Goal: Information Seeking & Learning: Learn about a topic

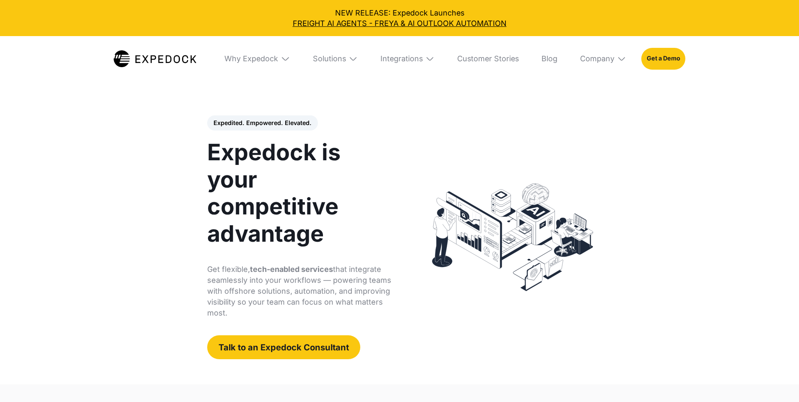
select select
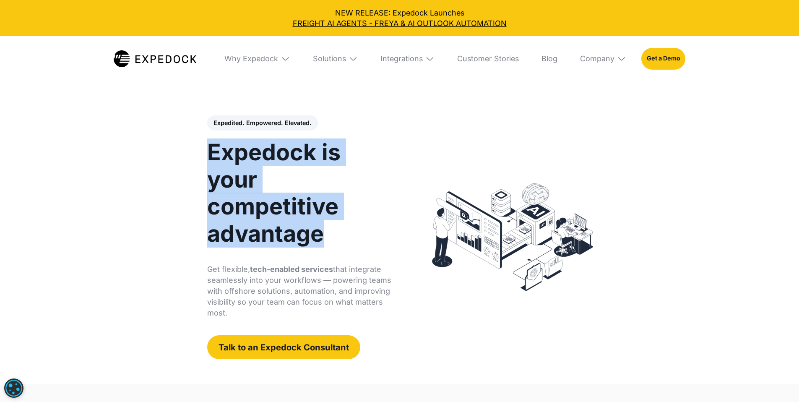
drag, startPoint x: 397, startPoint y: 206, endPoint x: 124, endPoint y: 173, distance: 274.9
click at [207, 179] on h1 "Expedock is your competitive advantage" at bounding box center [300, 193] width 186 height 108
copy h1 "Expedock is your competitive advantage"
drag, startPoint x: 351, startPoint y: 261, endPoint x: 114, endPoint y: 242, distance: 237.6
click at [199, 242] on div "Expedited. Empowered. Elevated. Automate Freight Document Extraction at 99.97% …" at bounding box center [308, 236] width 219 height 243
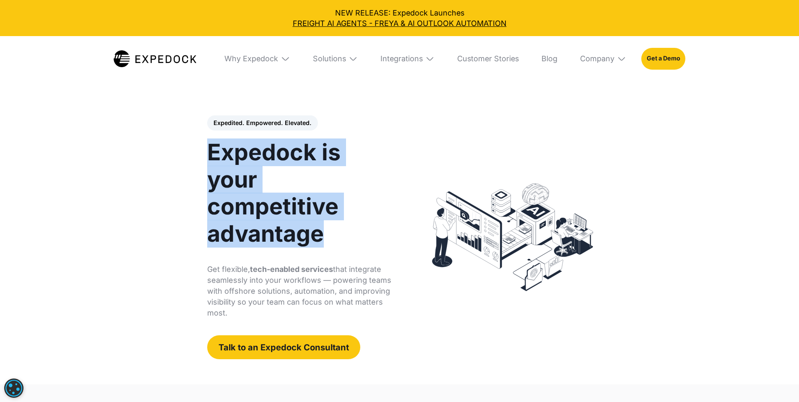
copy p "Get flexible, tech-enabled services that integrate seamlessly into your workflo…"
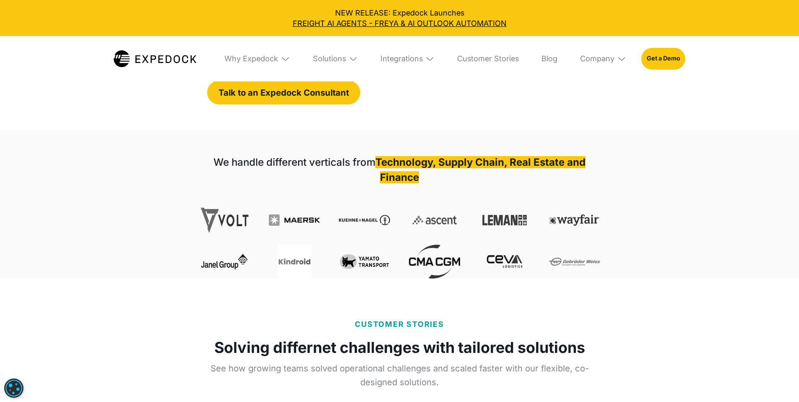
scroll to position [255, 0]
click at [219, 156] on strong "We handle different verticals from" at bounding box center [294, 162] width 162 height 12
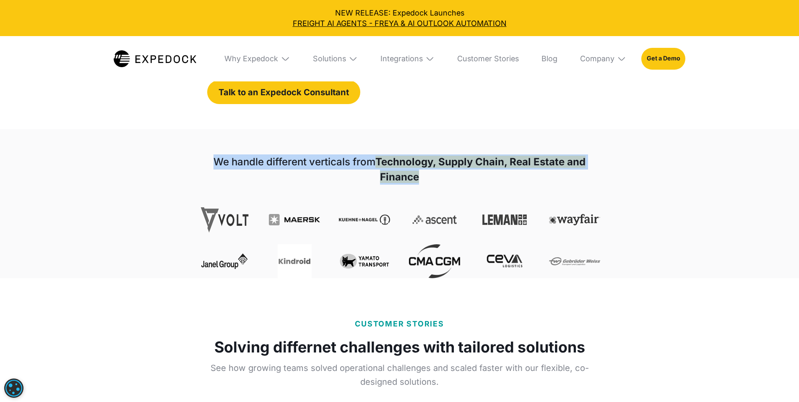
drag, startPoint x: 213, startPoint y: 127, endPoint x: 440, endPoint y: 148, distance: 227.8
click at [433, 154] on h1 "We handle different verticals from Technology, Supply Chain, Real Estate and Fi…" at bounding box center [399, 169] width 401 height 30
click at [447, 154] on h1 "We handle different verticals from Technology, Supply Chain, Real Estate and Fi…" at bounding box center [399, 169] width 401 height 30
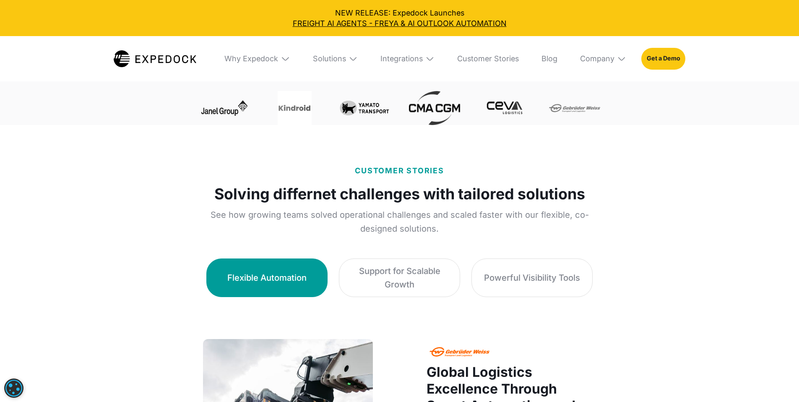
scroll to position [408, 0]
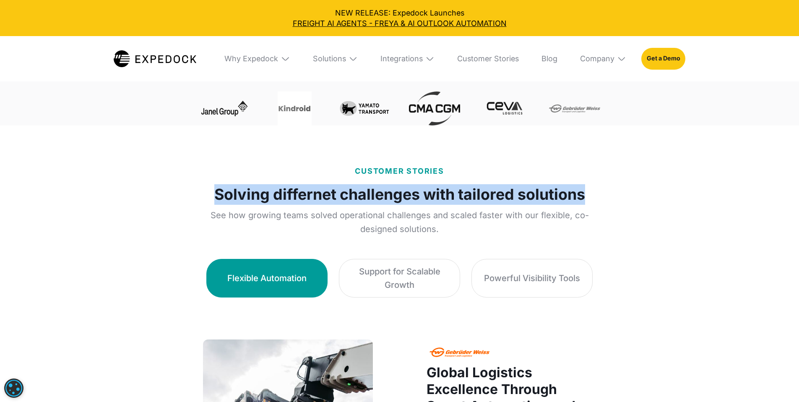
drag, startPoint x: 590, startPoint y: 199, endPoint x: 207, endPoint y: 196, distance: 382.8
click at [207, 196] on div "CUSTOMER STORIES Solving differnet challenges with tailored solutions See how g…" at bounding box center [399, 201] width 401 height 70
copy strong "Solving differnet challenges with tailored solutions"
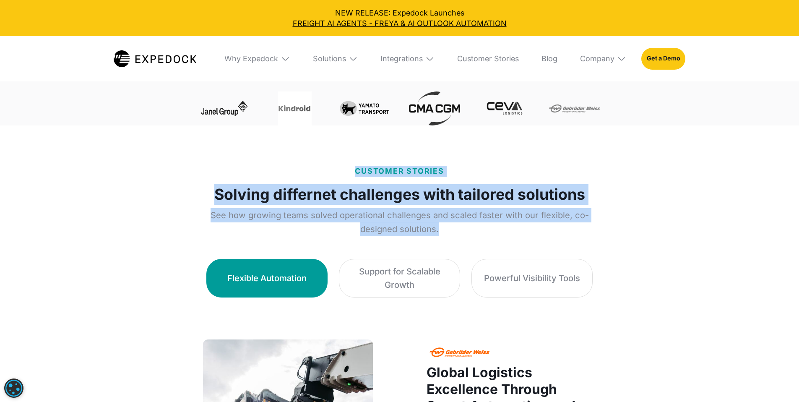
drag, startPoint x: 626, startPoint y: 221, endPoint x: 337, endPoint y: 170, distance: 294.3
click at [337, 170] on div "CUSTOMER STORIES Solving differnet challenges with tailored solutions See how g…" at bounding box center [399, 201] width 401 height 70
copy div "CUSTOMER STORIES Solving differnet challenges with tailored solutions See how g…"
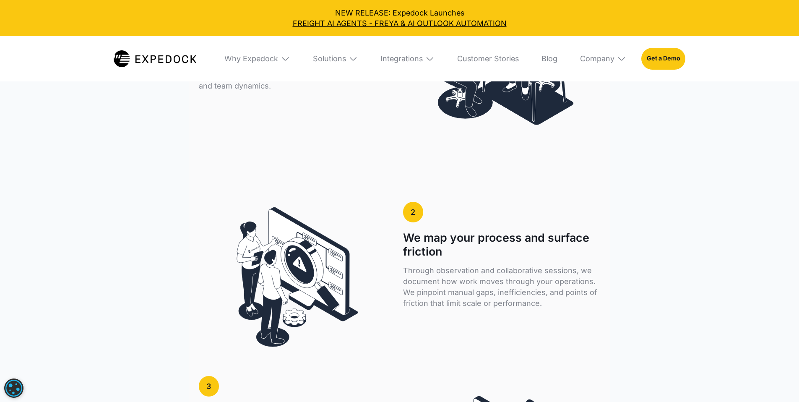
scroll to position [1587, 0]
drag, startPoint x: 662, startPoint y: 135, endPoint x: 356, endPoint y: 92, distance: 309.9
drag, startPoint x: 353, startPoint y: 90, endPoint x: 665, endPoint y: 138, distance: 315.6
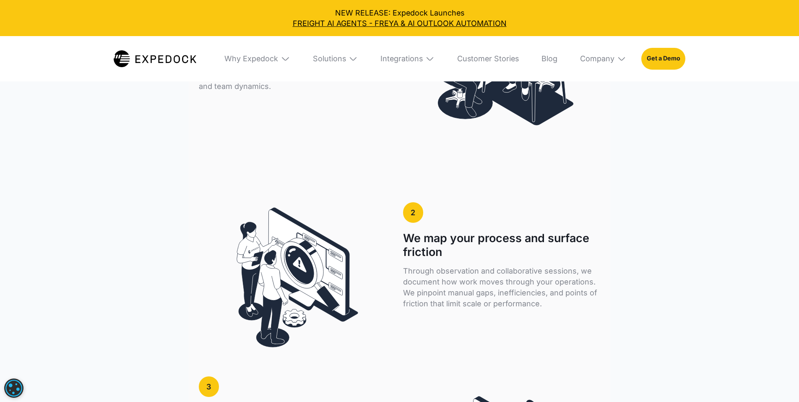
copy div "HOW IT WORKS A structured, embedded approach to smarter operations We embed wit…"
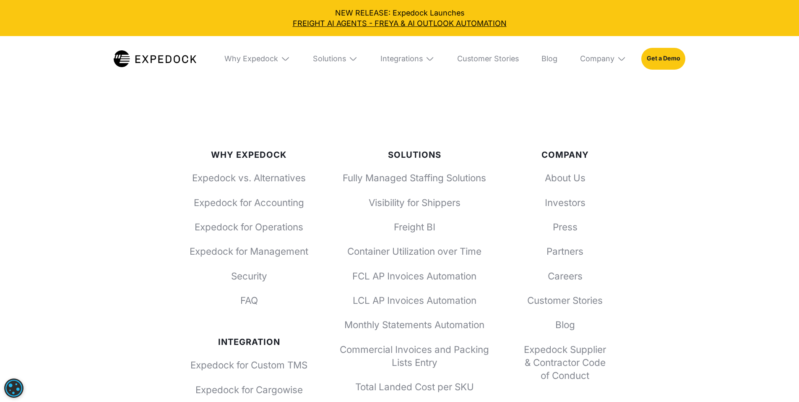
scroll to position [3209, 0]
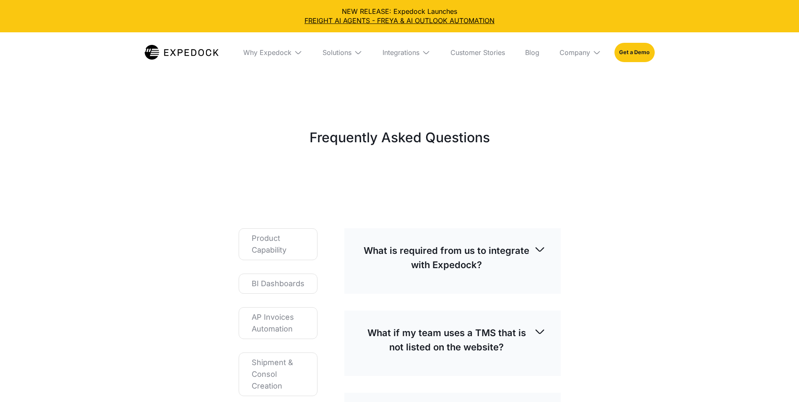
select select
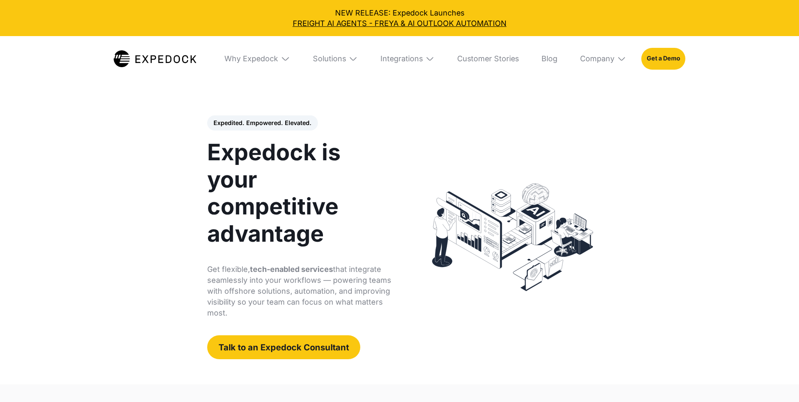
select select
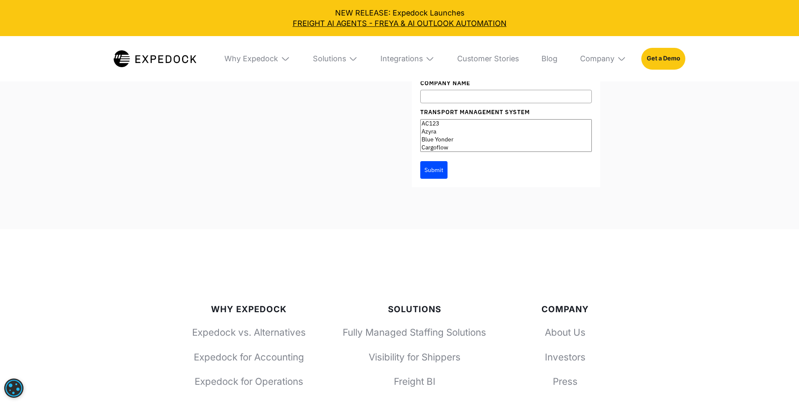
scroll to position [3055, 0]
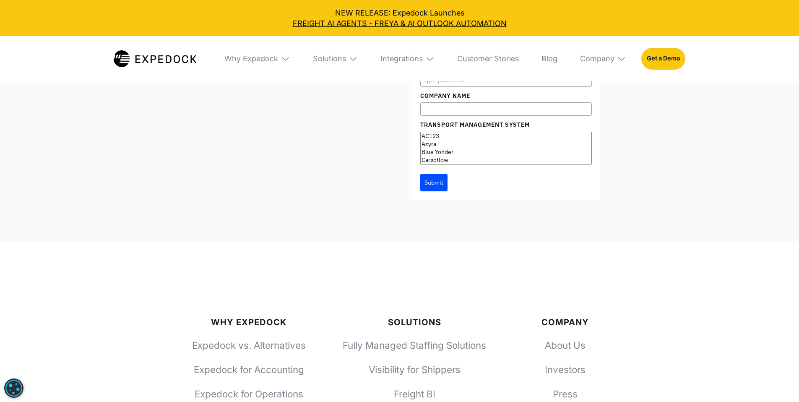
scroll to position [3026, 0]
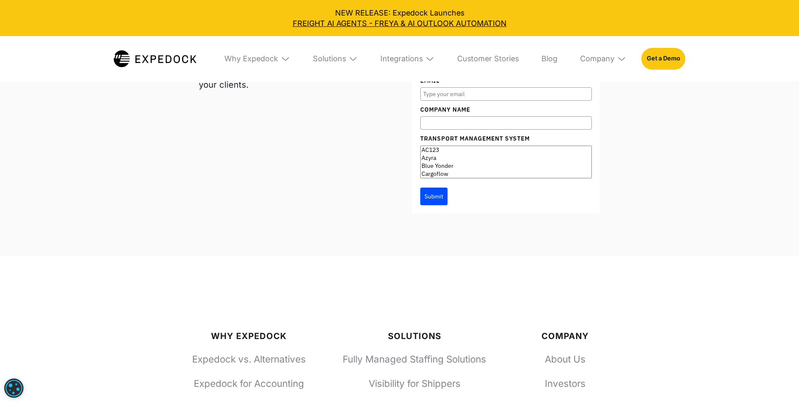
drag, startPoint x: 182, startPoint y: 238, endPoint x: 108, endPoint y: 216, distance: 76.4
copy strong "Frequently asked questions"
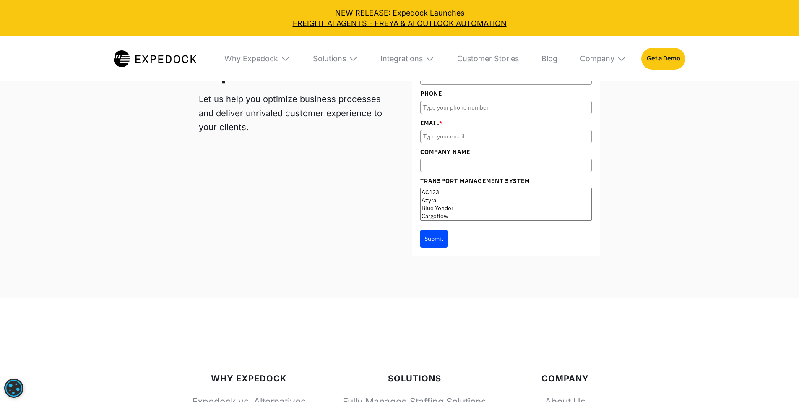
drag, startPoint x: 657, startPoint y: 227, endPoint x: 313, endPoint y: 229, distance: 343.8
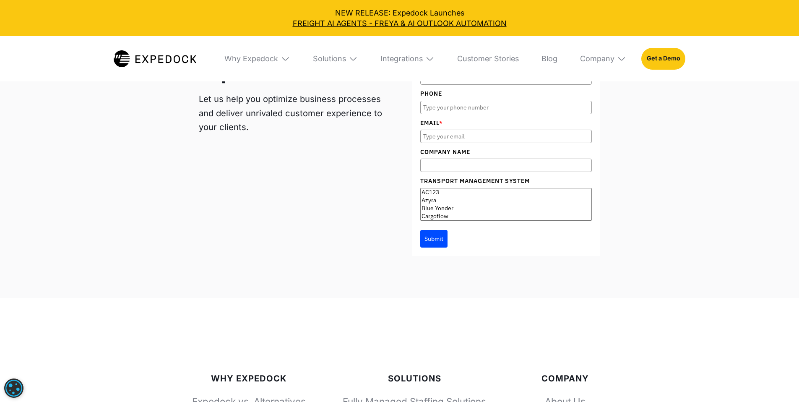
drag, startPoint x: 309, startPoint y: 227, endPoint x: 530, endPoint y: 283, distance: 227.3
copy div "How is Expedock different from other software providers and BPOs? Unlike generi…"
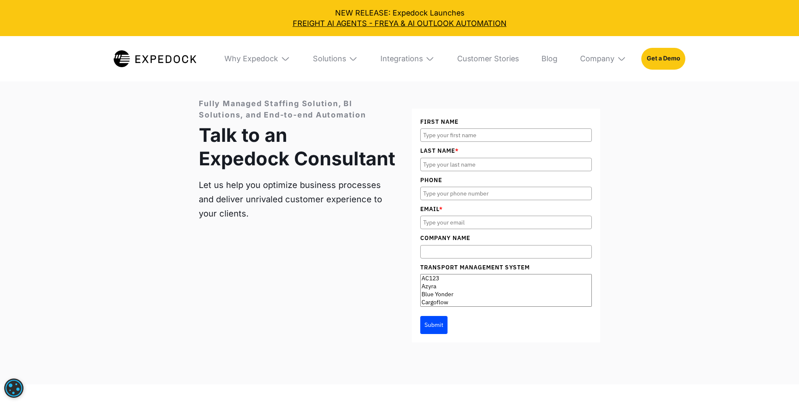
scroll to position [3055, 0]
drag, startPoint x: 306, startPoint y: 306, endPoint x: 578, endPoint y: 309, distance: 272.1
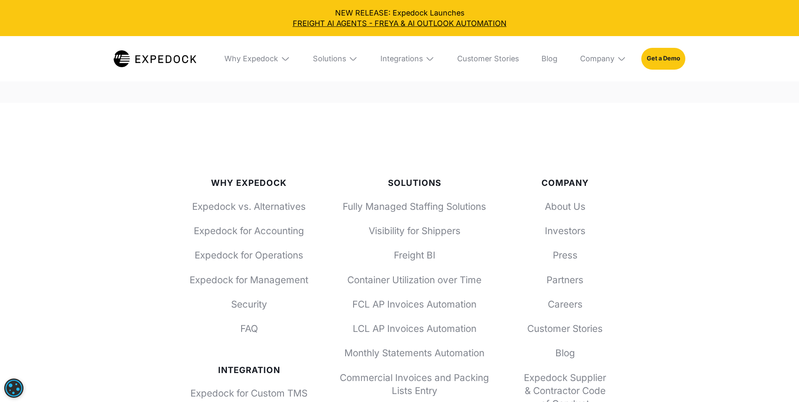
scroll to position [3249, 0]
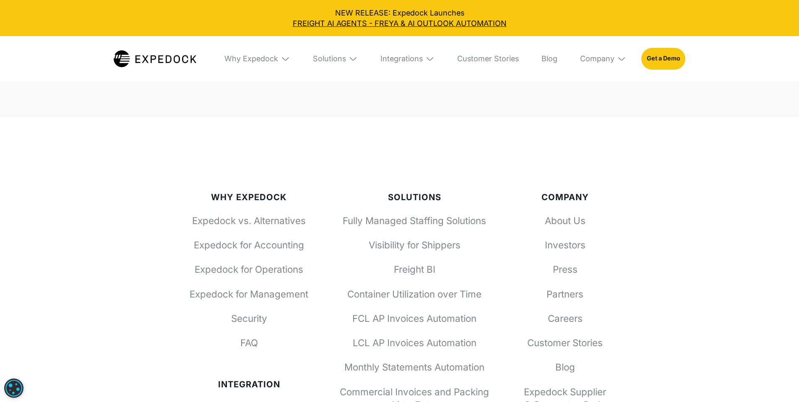
drag, startPoint x: 466, startPoint y: 178, endPoint x: 308, endPoint y: 177, distance: 158.1
copy p "How quickly can we get started?"
drag, startPoint x: 550, startPoint y: 234, endPoint x: 308, endPoint y: 206, distance: 243.1
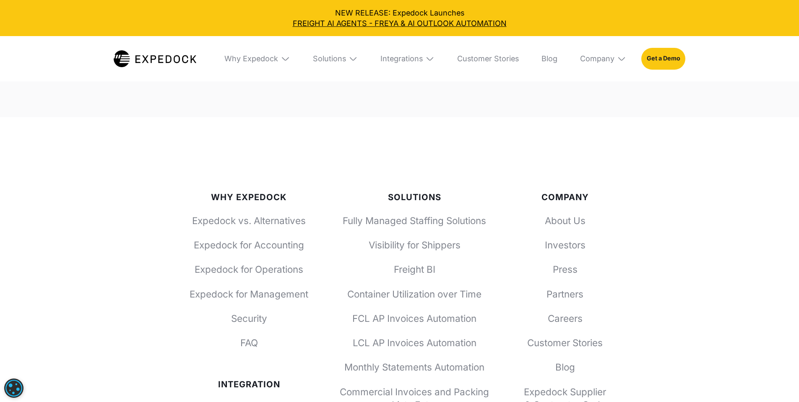
copy p "Typical onboarding ranges from 2 to 6 weeks depending on the solution scope. We…"
drag, startPoint x: 611, startPoint y: 291, endPoint x: 310, endPoint y: 290, distance: 300.6
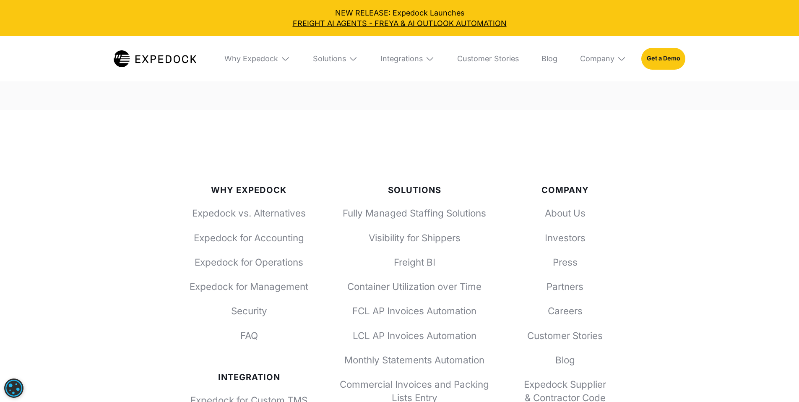
copy p "Will this help us improve the experience for our customers?"
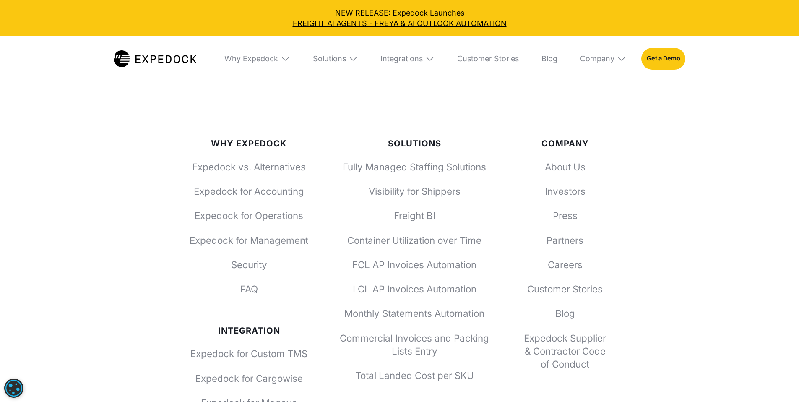
scroll to position [3279, 0]
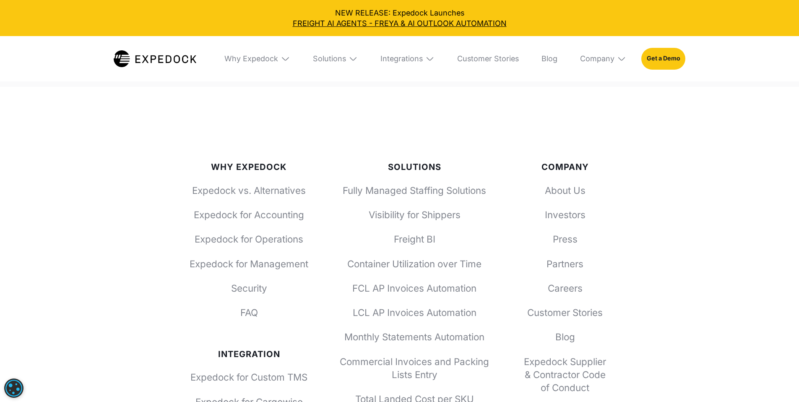
drag, startPoint x: 437, startPoint y: 310, endPoint x: 306, endPoint y: 283, distance: 133.7
copy p "Yes. Faster turnaround times, cleaner data, real-time visibility, and fewer err…"
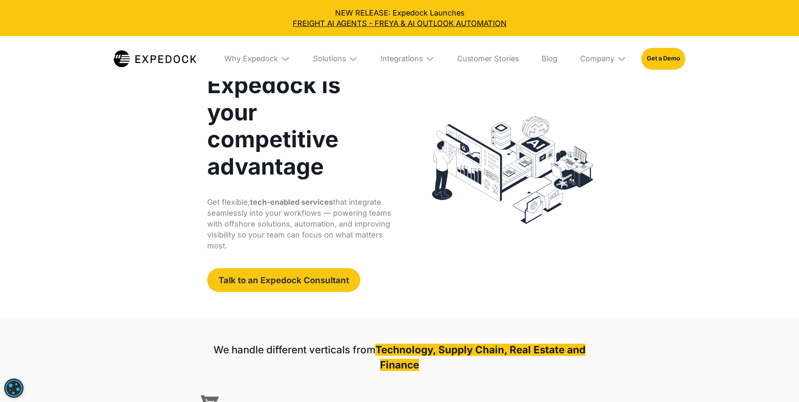
scroll to position [67, 0]
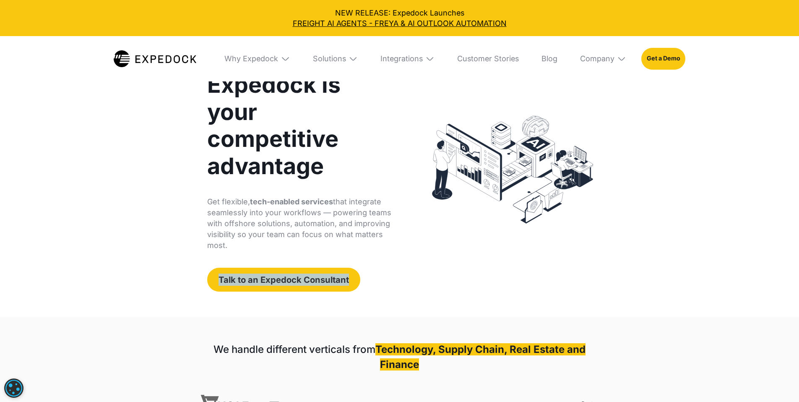
drag, startPoint x: 272, startPoint y: 229, endPoint x: 129, endPoint y: 231, distance: 143.4
click at [207, 267] on div "Talk to an Expedock Consultant" at bounding box center [300, 278] width 186 height 23
copy link "Talk to an Expedock Consultant"
click at [319, 61] on div "Solutions" at bounding box center [329, 58] width 33 height 9
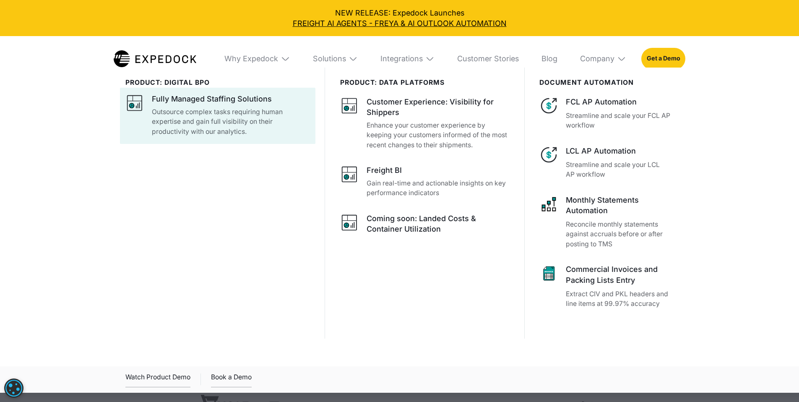
click at [268, 121] on p "Outsource complex tasks requiring human expertise and gain full visibility on t…" at bounding box center [231, 122] width 158 height 30
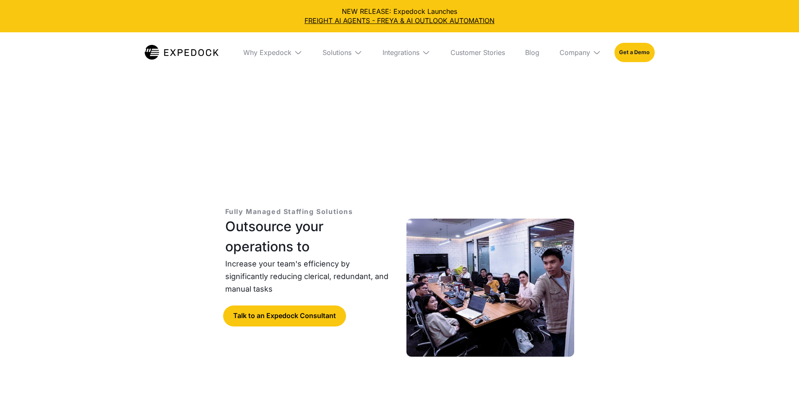
select select
click at [294, 55] on img at bounding box center [298, 52] width 8 height 8
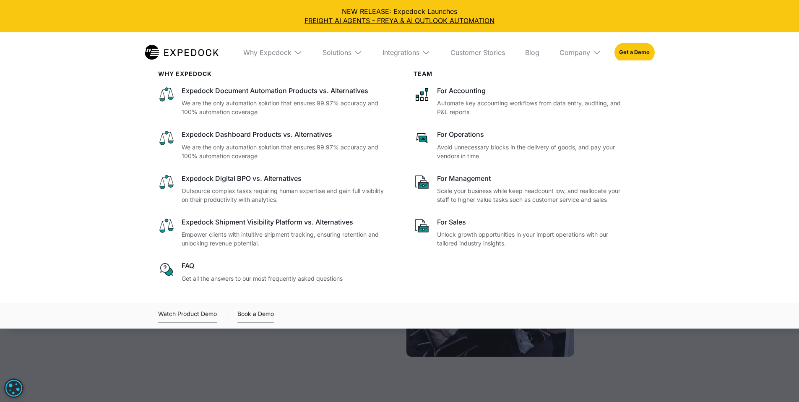
click at [294, 55] on img at bounding box center [298, 52] width 8 height 8
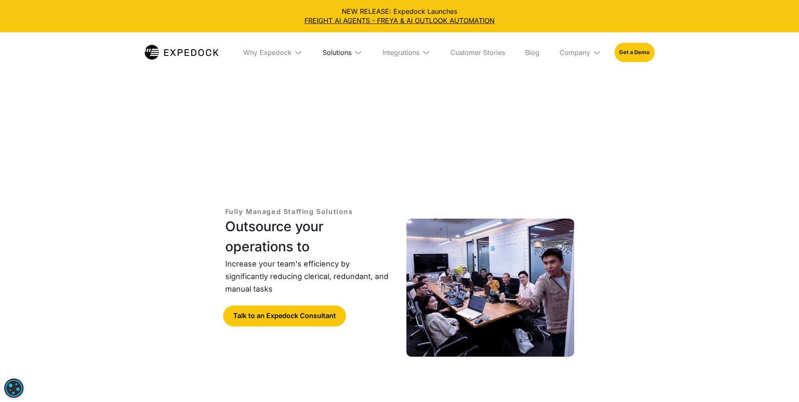
click at [340, 48] on div "Solutions" at bounding box center [336, 52] width 29 height 8
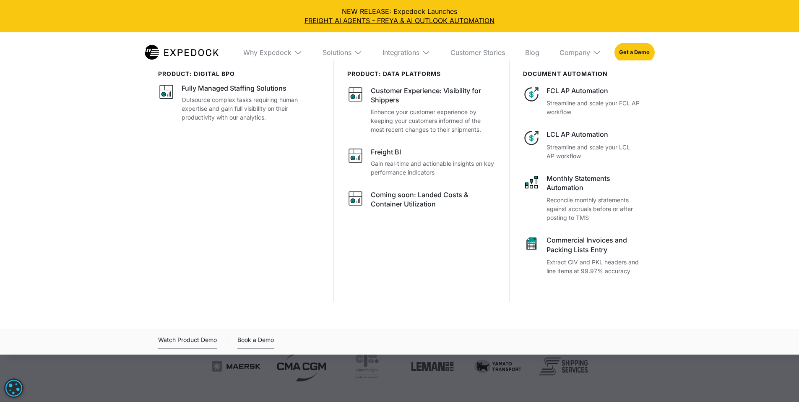
scroll to position [106, 0]
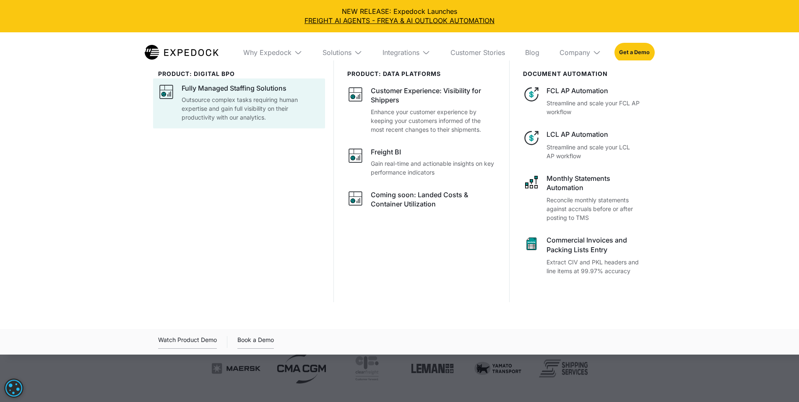
click at [219, 88] on div "Fully Managed Staffing Solutions" at bounding box center [234, 87] width 105 height 9
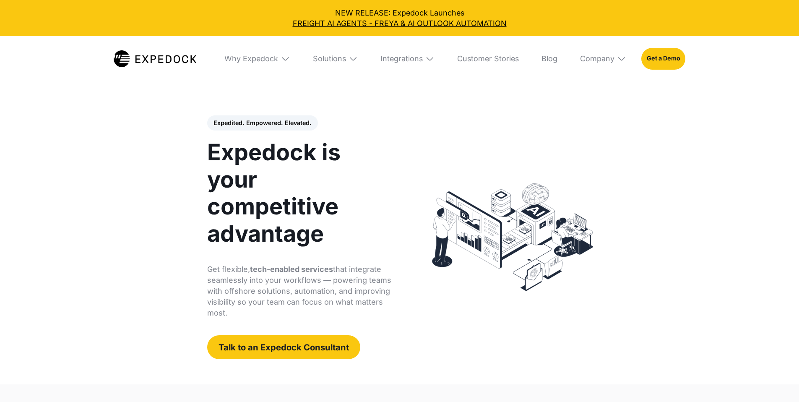
select select
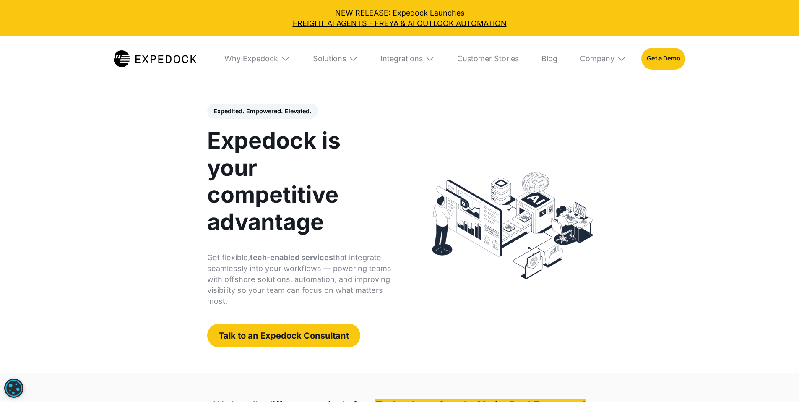
scroll to position [11, 0]
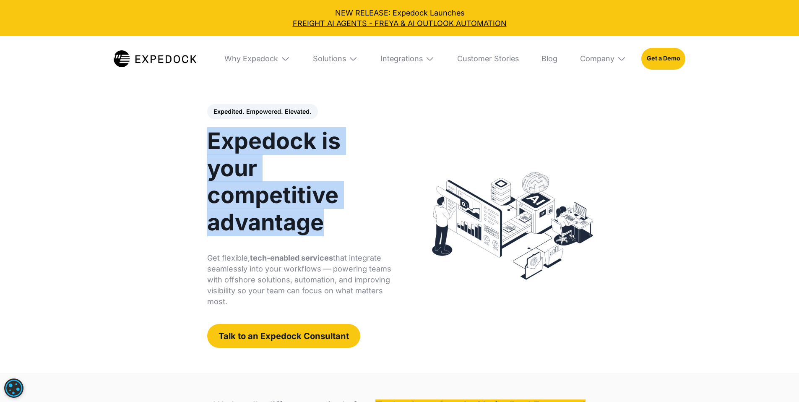
drag, startPoint x: 391, startPoint y: 191, endPoint x: 148, endPoint y: 151, distance: 246.4
click at [207, 169] on h1 "Expedock is your competitive advantage" at bounding box center [300, 181] width 186 height 108
copy h1 "Expedock is your competitive advantage"
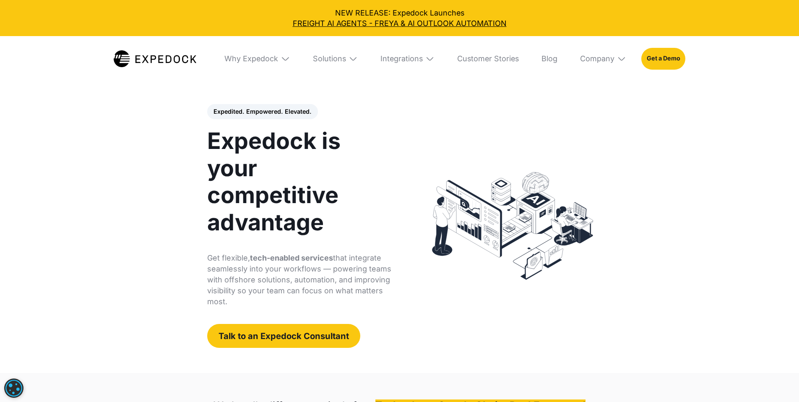
click at [207, 202] on h1 "Expedock is your competitive advantage" at bounding box center [300, 181] width 186 height 108
drag, startPoint x: 118, startPoint y: 161, endPoint x: 363, endPoint y: 246, distance: 258.7
click at [363, 246] on div "Expedited. Empowered. Elevated. Automate Freight Document Extraction at 99.97% …" at bounding box center [300, 225] width 186 height 243
copy div "Expedock is your competitive advantage Get flexible, tech-enabled services that…"
click at [366, 252] on p "Get flexible, tech-enabled services that integrate seamlessly into your workflo…" at bounding box center [300, 279] width 186 height 55
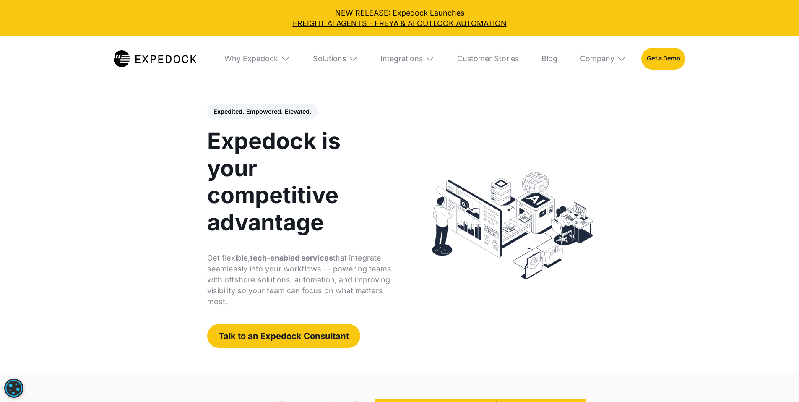
drag, startPoint x: 348, startPoint y: 252, endPoint x: 114, endPoint y: 232, distance: 234.8
click at [199, 232] on div "Expedited. Empowered. Elevated. Automate Freight Document Extraction at 99.97% …" at bounding box center [308, 225] width 219 height 243
copy p "Get flexible, tech-enabled services that integrate seamlessly into your workflo…"
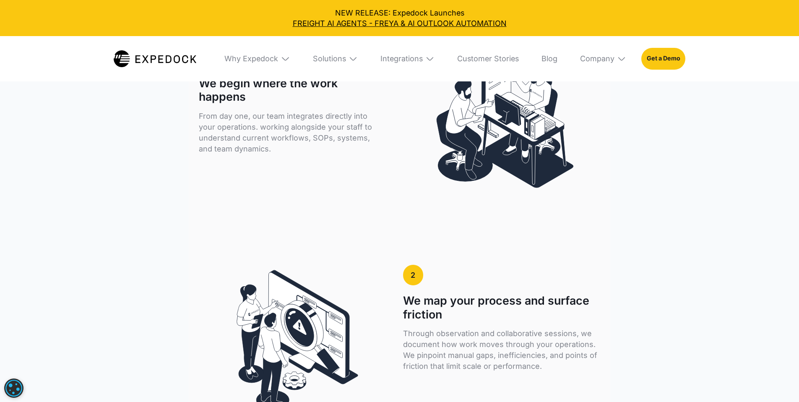
scroll to position [1525, 0]
drag, startPoint x: 351, startPoint y: 149, endPoint x: 660, endPoint y: 195, distance: 312.9
copy div "HOW IT WORKS A structured, embedded approach to smarter operations We embed wit…"
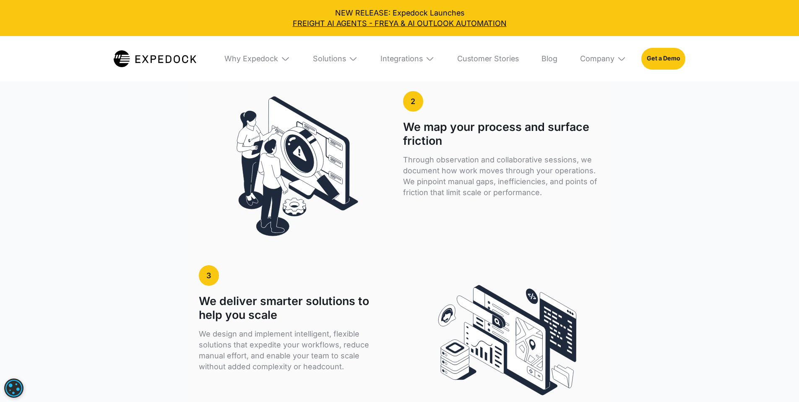
scroll to position [1699, 0]
drag, startPoint x: 109, startPoint y: 187, endPoint x: 171, endPoint y: 226, distance: 72.9
copy div "We begin where the work happens From day one, our team integrates directly into…"
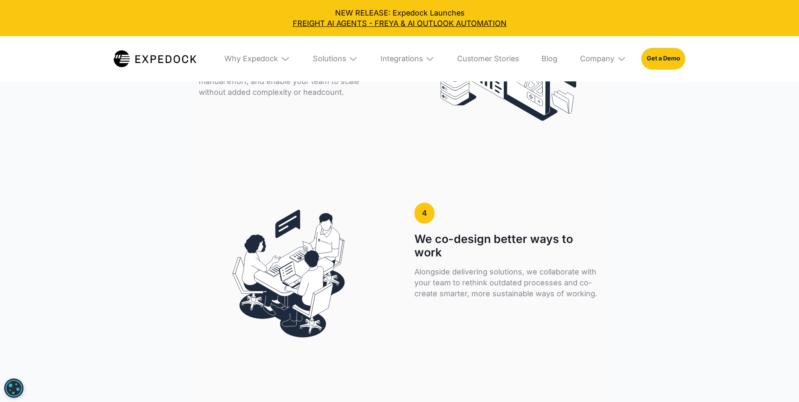
scroll to position [1973, 0]
drag, startPoint x: 404, startPoint y: 213, endPoint x: 545, endPoint y: 250, distance: 145.2
copy div "We map your process and surface friction Through observation and collaborative …"
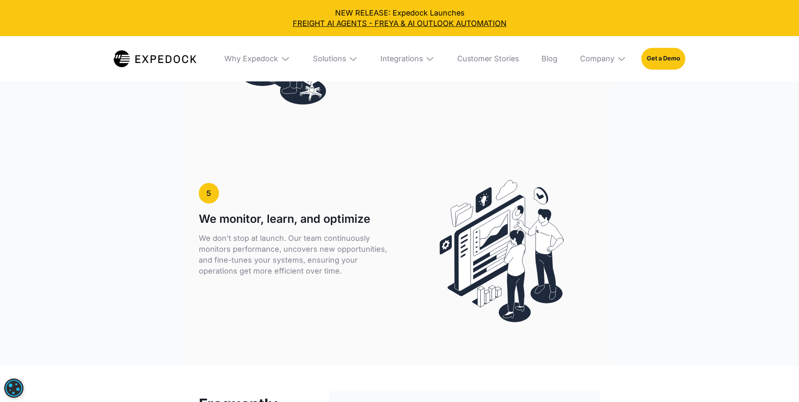
scroll to position [2206, 0]
drag, startPoint x: 112, startPoint y: 236, endPoint x: 227, endPoint y: 275, distance: 122.2
copy div "We deliver smarter solutions to help you scale We design and implement intellig…"
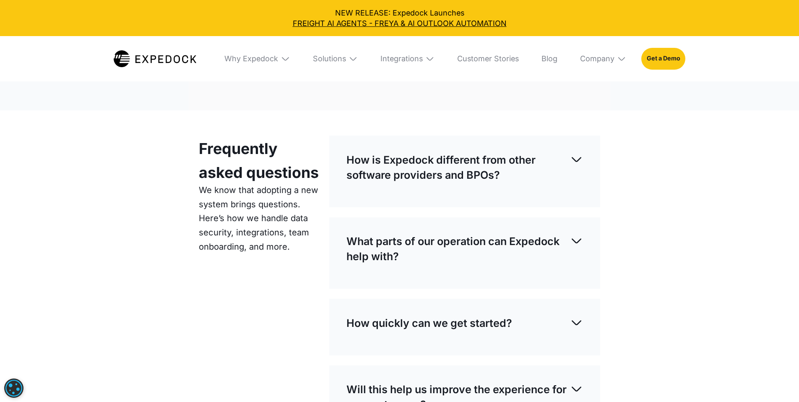
scroll to position [2461, 0]
drag, startPoint x: 416, startPoint y: 268, endPoint x: 448, endPoint y: 303, distance: 47.2
copy div "We co-design better ways to work Alongside delivering solutions, we collaborate…"
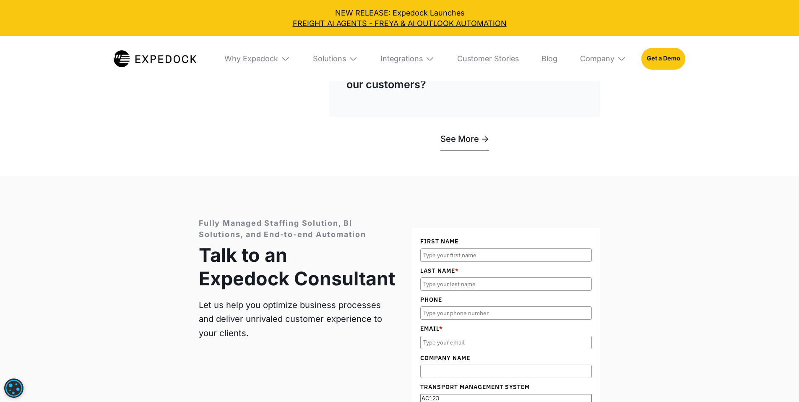
scroll to position [2781, 0]
drag, startPoint x: 110, startPoint y: 240, endPoint x: 201, endPoint y: 279, distance: 99.0
copy div "We monitor, learn, and optimize We don’t stop at launch. Our team continuously …"
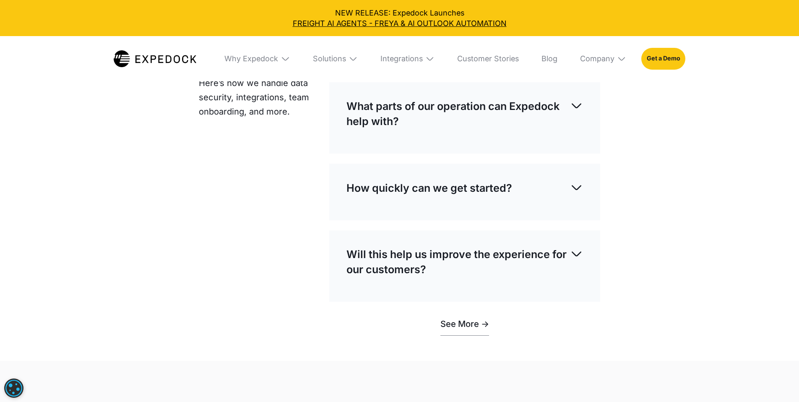
scroll to position [2593, 0]
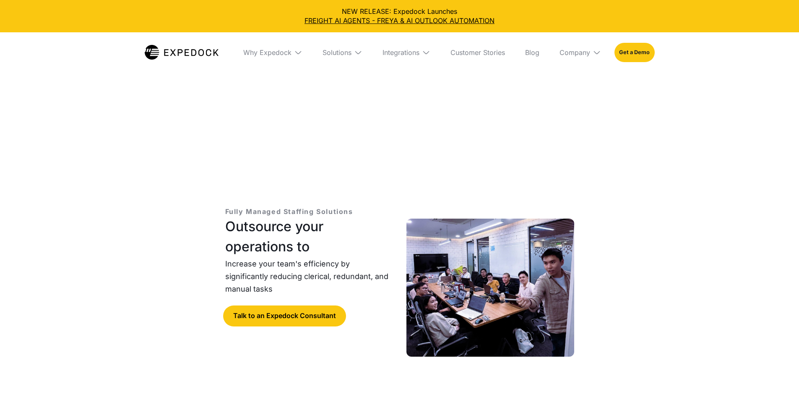
select select
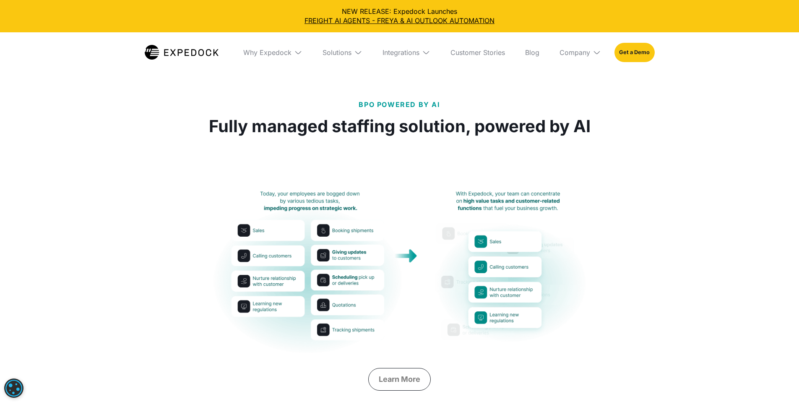
scroll to position [335, 0]
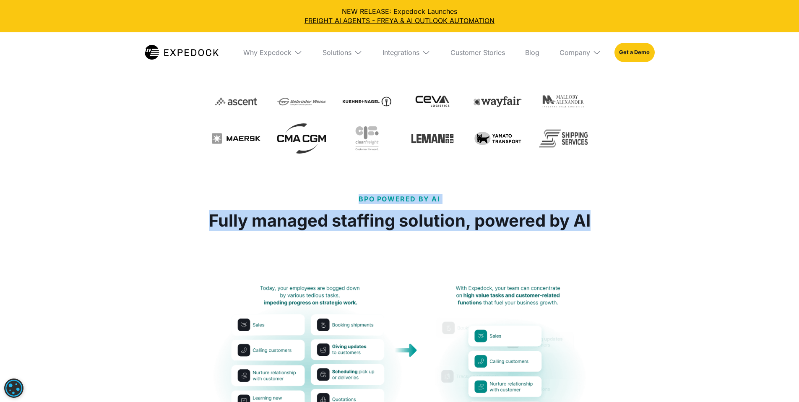
drag, startPoint x: 344, startPoint y: 158, endPoint x: 419, endPoint y: 209, distance: 90.7
click at [419, 209] on div "BPO Powered by AI Fully managed staffing solution, powered by AI" at bounding box center [400, 212] width 382 height 37
copy div "BPO Powered by AI Fully managed staffing solution, powered by AI"
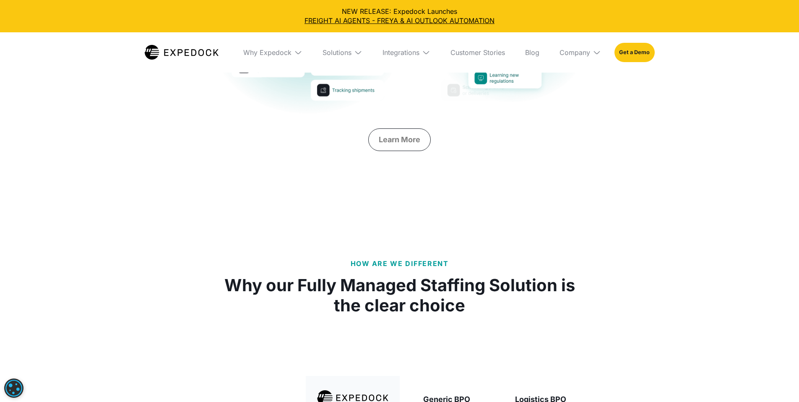
scroll to position [706, 0]
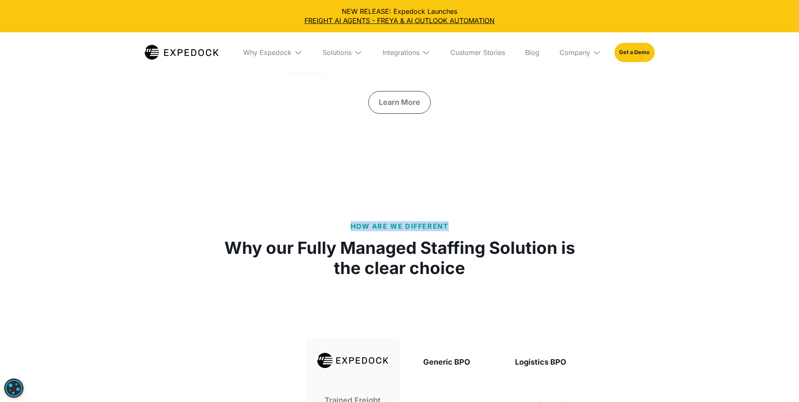
drag, startPoint x: 465, startPoint y: 231, endPoint x: 321, endPoint y: 230, distance: 143.8
click at [321, 230] on div "HOW ARE WE DIFFERENT Why our Fully Managed Staffing Solution is the clear choice" at bounding box center [400, 249] width 376 height 57
copy p "HOW ARE WE DIFFERENT"
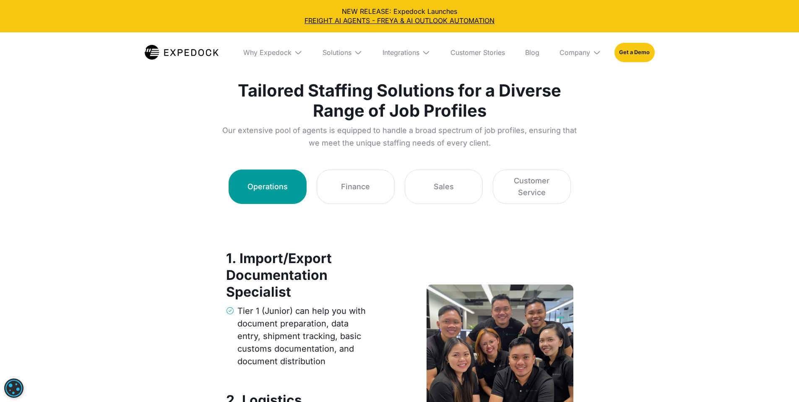
scroll to position [1321, 0]
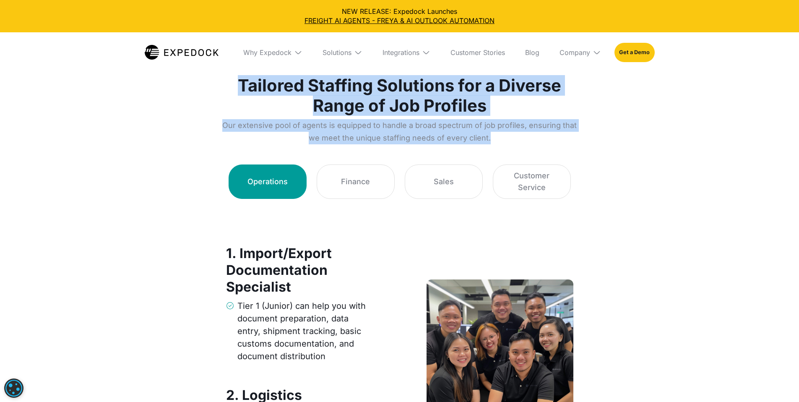
drag, startPoint x: 328, startPoint y: 125, endPoint x: 491, endPoint y: 239, distance: 198.6
click at [490, 144] on div "JOBS THAT WE STAFF UP Tailored Staffing Solutions for a Diverse Range of Job Pr…" at bounding box center [400, 102] width 356 height 86
copy div "JOBS THAT WE STAFF UP Tailored Staffing Solutions for a Diverse Range of Job Pr…"
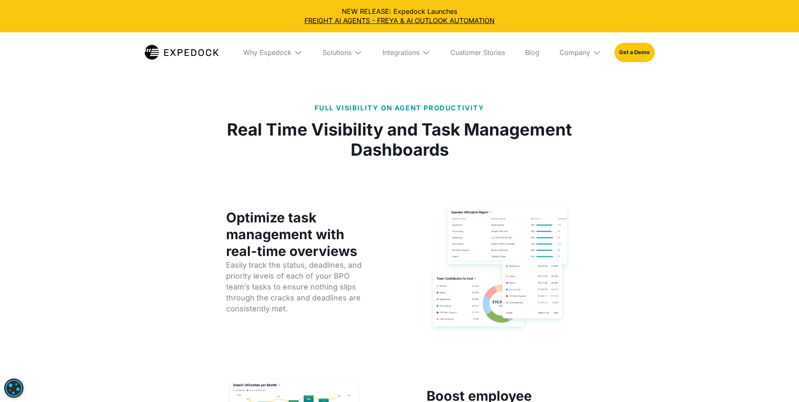
scroll to position [3053, 0]
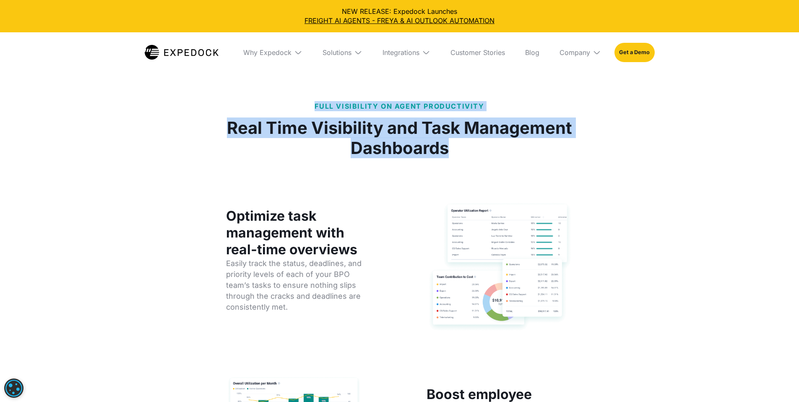
drag, startPoint x: 280, startPoint y: 122, endPoint x: 561, endPoint y: 181, distance: 287.3
click at [561, 158] on div "FULL VISIBILITY ON AGENT PRODUCTIVITY Real Time Visibility and Task Management …" at bounding box center [400, 129] width 356 height 57
copy div "FULL VISIBILITY ON AGENT PRODUCTIVITY Real Time Visibility and Task Management …"
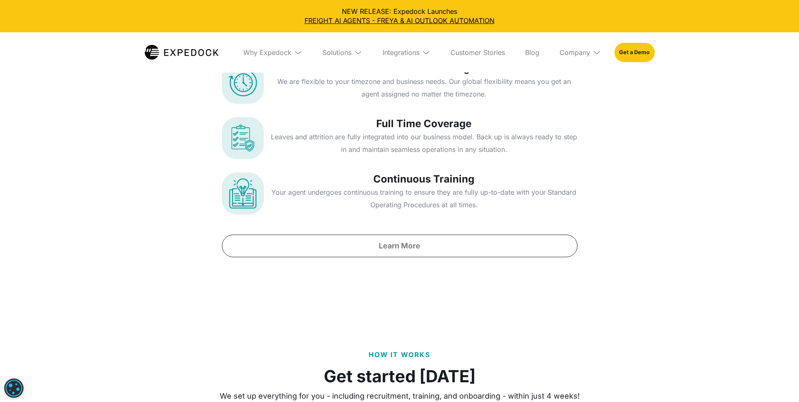
scroll to position [3732, 0]
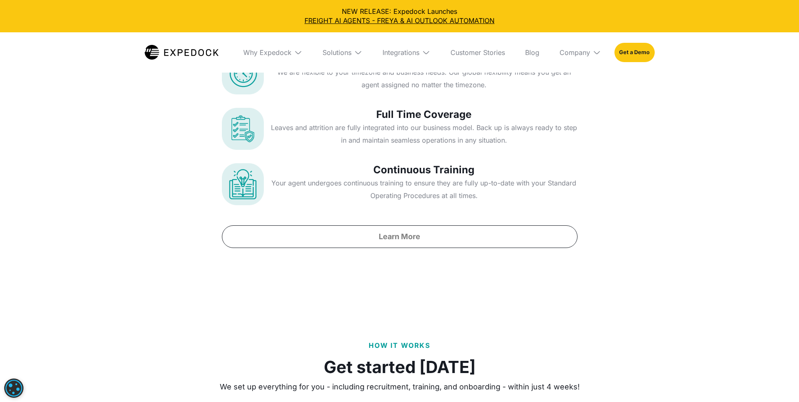
drag, startPoint x: 469, startPoint y: 127, endPoint x: 323, endPoint y: 127, distance: 146.3
click at [323, 46] on div "SCALABLE AND FLEXIBLE Expedock provides a reliable staffing solution that keeps…" at bounding box center [400, 9] width 356 height 74
click at [493, 46] on h1 "Expedock provides a reliable staffing solution that keeps up with your business…" at bounding box center [400, 15] width 356 height 60
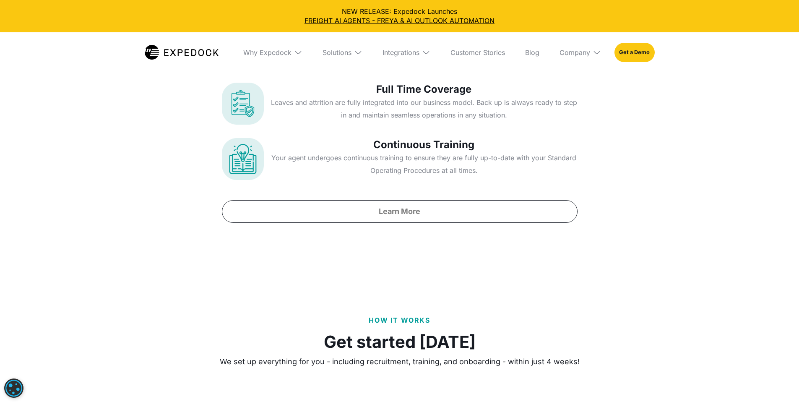
scroll to position [3738, 0]
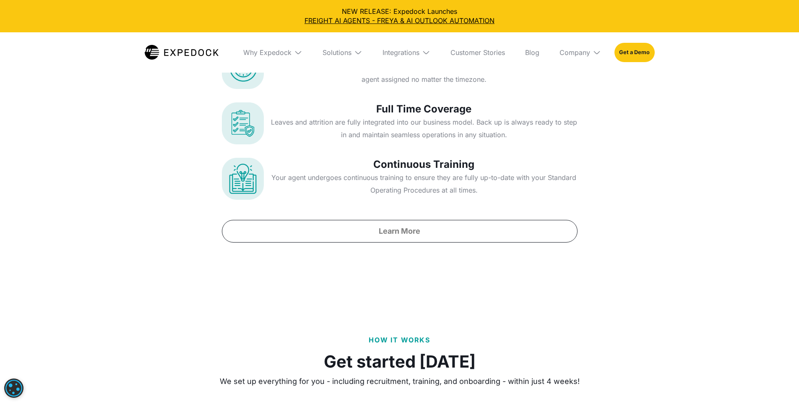
drag, startPoint x: 584, startPoint y: 151, endPoint x: 358, endPoint y: 109, distance: 229.5
click at [328, 124] on div "SCALABLE AND FLEXIBLE Expedock provides a reliable staffing solution that keeps…" at bounding box center [399, 90] width 799 height 353
copy div "SCALABLE AND FLEXIBLE Expedock provides a reliable staffing solution that keeps…"
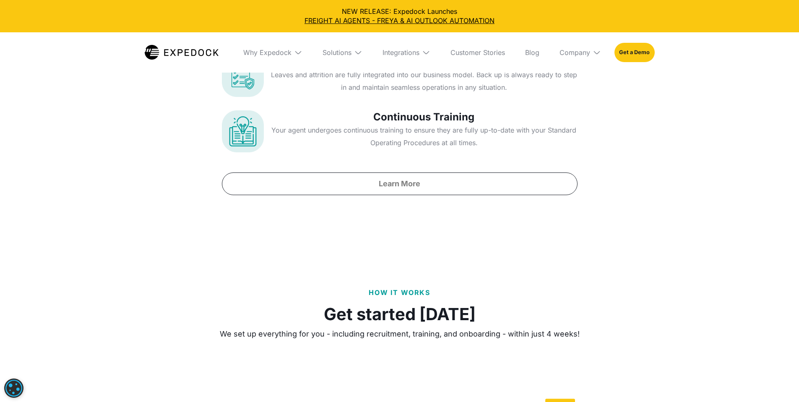
scroll to position [3782, 0]
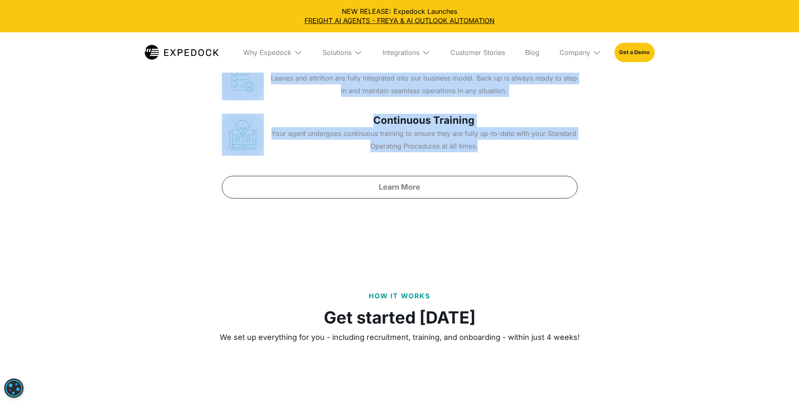
drag, startPoint x: 469, startPoint y: 322, endPoint x: 364, endPoint y: 187, distance: 170.8
click at [364, 187] on div "Worldwide Coverage We are flexible to your timezone and business needs. Our glo…" at bounding box center [400, 97] width 356 height 202
click at [398, 16] on p "Worldwide Coverage" at bounding box center [423, 9] width 307 height 13
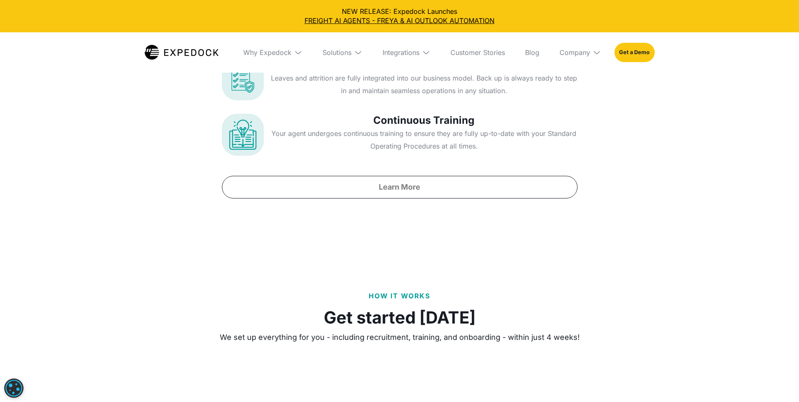
drag, startPoint x: 376, startPoint y: 189, endPoint x: 492, endPoint y: 213, distance: 118.6
click at [492, 45] on div "Worldwide Coverage We are flexible to your timezone and business needs. Our glo…" at bounding box center [423, 24] width 307 height 42
copy div "Worldwide Coverage We are flexible to your timezone and business needs. Our glo…"
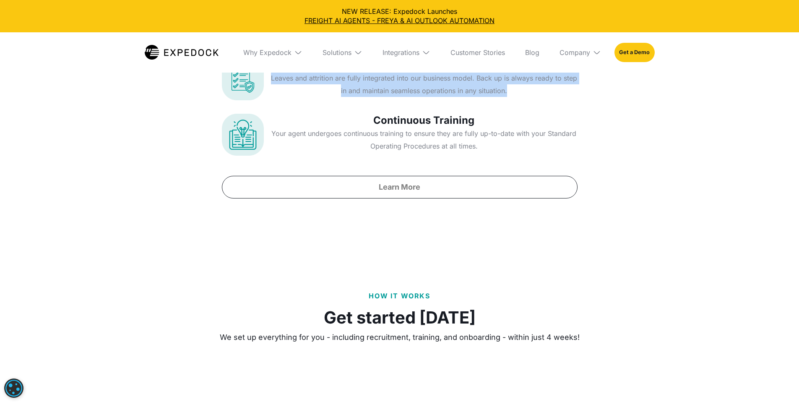
drag, startPoint x: 507, startPoint y: 269, endPoint x: 400, endPoint y: 177, distance: 141.5
click at [379, 100] on div "Full Time Coverage Leaves and attrition are fully integrated into our business …" at bounding box center [423, 79] width 307 height 42
copy div "Full Time Coverage Leaves and attrition are fully integrated into our business …"
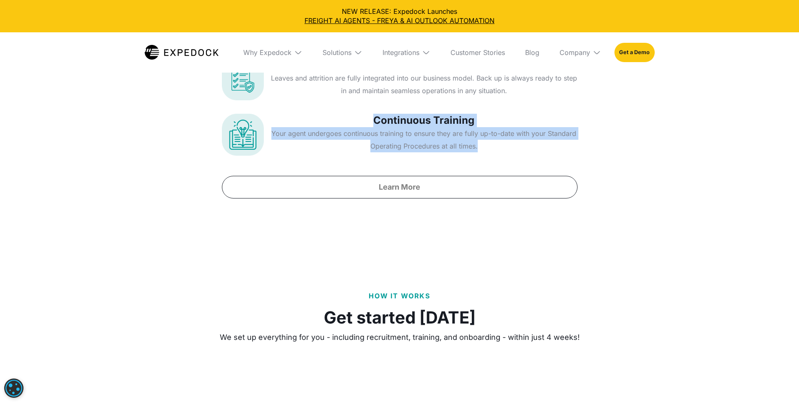
drag, startPoint x: 471, startPoint y: 324, endPoint x: 381, endPoint y: 297, distance: 94.4
click at [376, 156] on div "Continuous Training Your agent undergoes continuous training to ensure they are…" at bounding box center [423, 135] width 307 height 42
copy div "Continuous Training Your agent undergoes continuous training to ensure they are…"
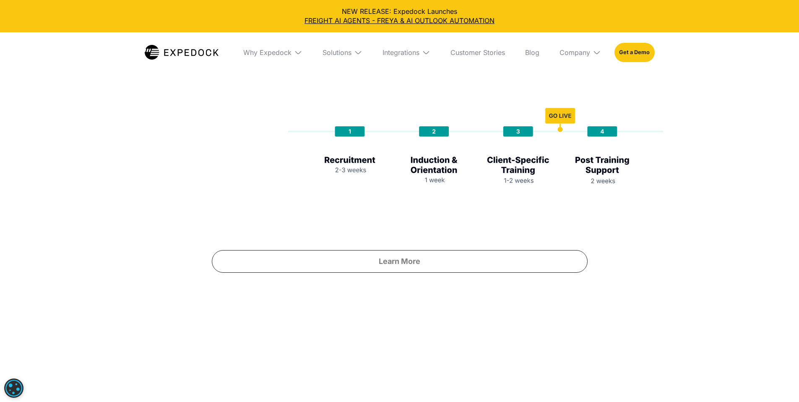
scroll to position [4080, 0]
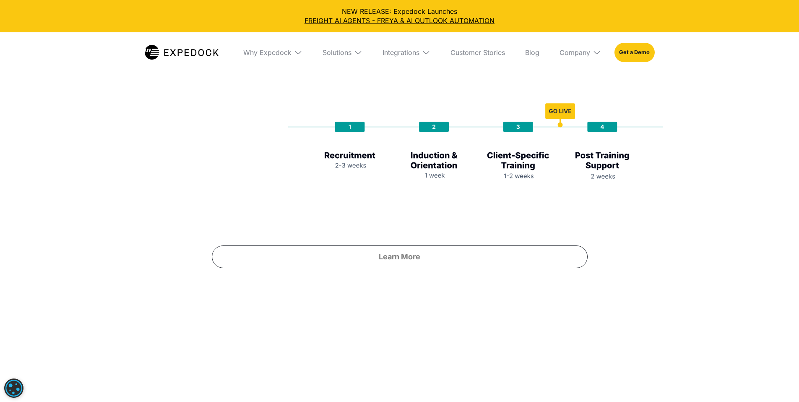
drag, startPoint x: 356, startPoint y: 134, endPoint x: 591, endPoint y: 182, distance: 239.3
click at [591, 182] on div "How It Works Get started [DATE] We set up everything for you - including recrui…" at bounding box center [399, 116] width 799 height 383
copy div "How It Works Get started [DATE] We set up everything for you - including recrui…"
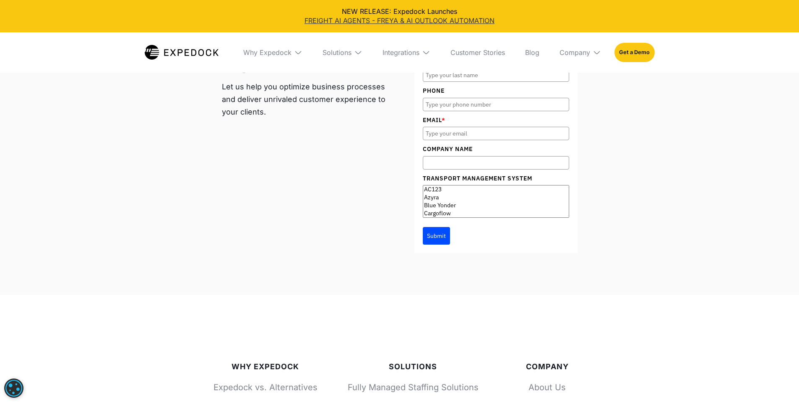
scroll to position [4721, 0]
